Goal: Information Seeking & Learning: Learn about a topic

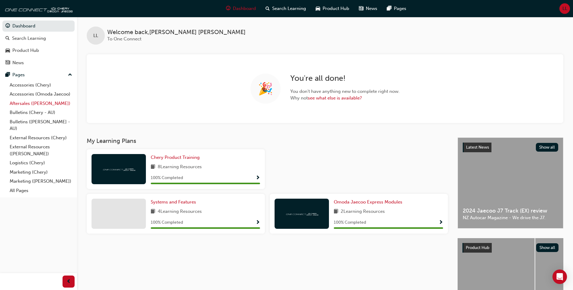
click at [42, 104] on link "Aftersales ([PERSON_NAME])" at bounding box center [40, 103] width 67 height 9
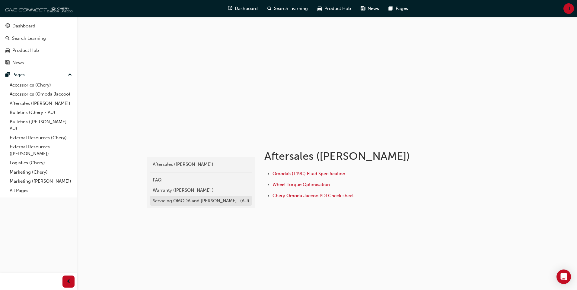
click at [186, 202] on div "Servicing OMODA and [PERSON_NAME]- (AU)" at bounding box center [201, 201] width 97 height 7
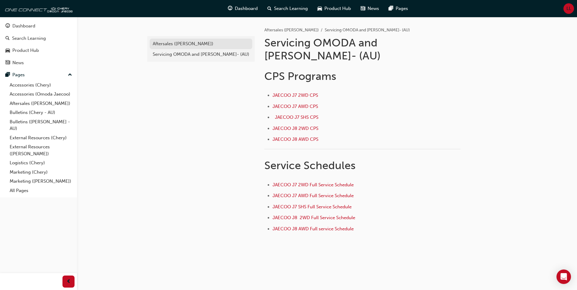
click at [214, 46] on div "Aftersales ([PERSON_NAME])" at bounding box center [201, 43] width 97 height 7
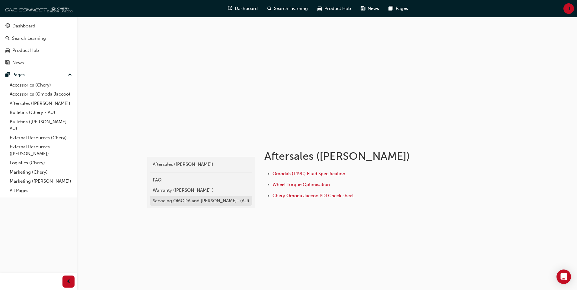
click at [197, 203] on div "Servicing OMODA and [PERSON_NAME]- (AU)" at bounding box center [201, 201] width 97 height 7
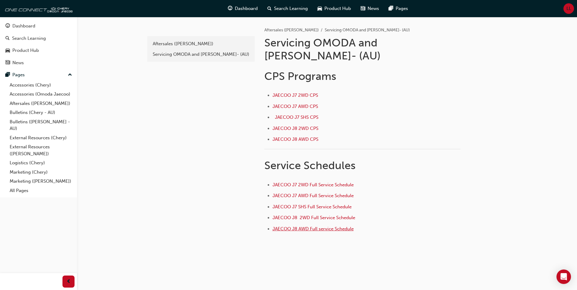
click at [300, 226] on span "JAECOO J8 AWD Full service Schedule" at bounding box center [313, 228] width 81 height 5
click at [305, 137] on span "JAECOO J8 AWD CPS" at bounding box center [296, 139] width 46 height 5
